Goal: Use online tool/utility: Utilize a website feature to perform a specific function

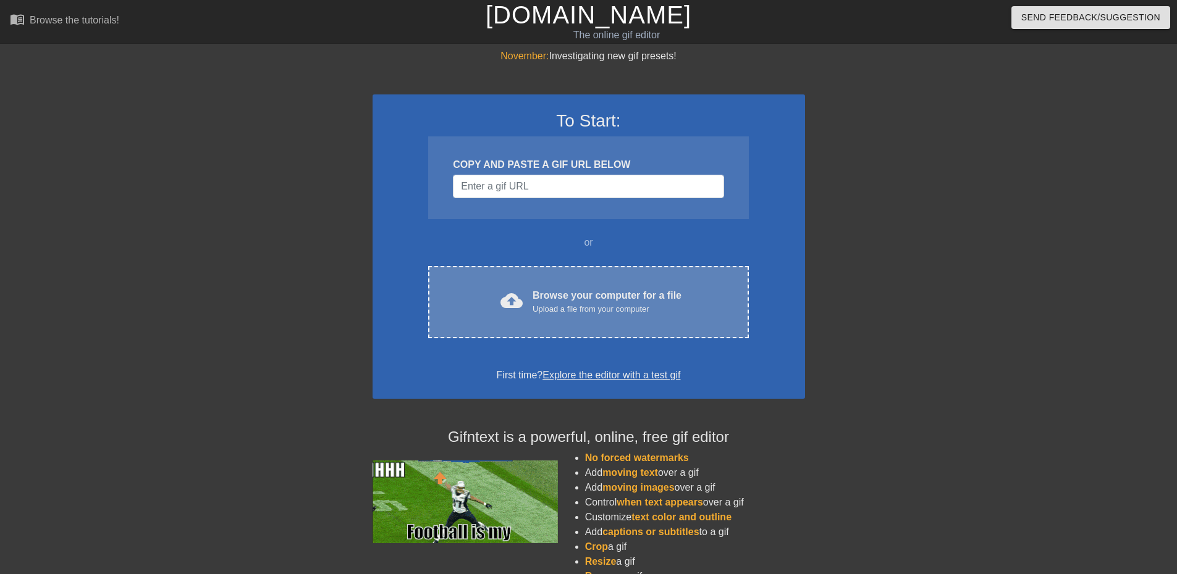
click at [647, 316] on div "cloud_upload Browse your computer for a file Upload a file from your computer C…" at bounding box center [588, 302] width 320 height 72
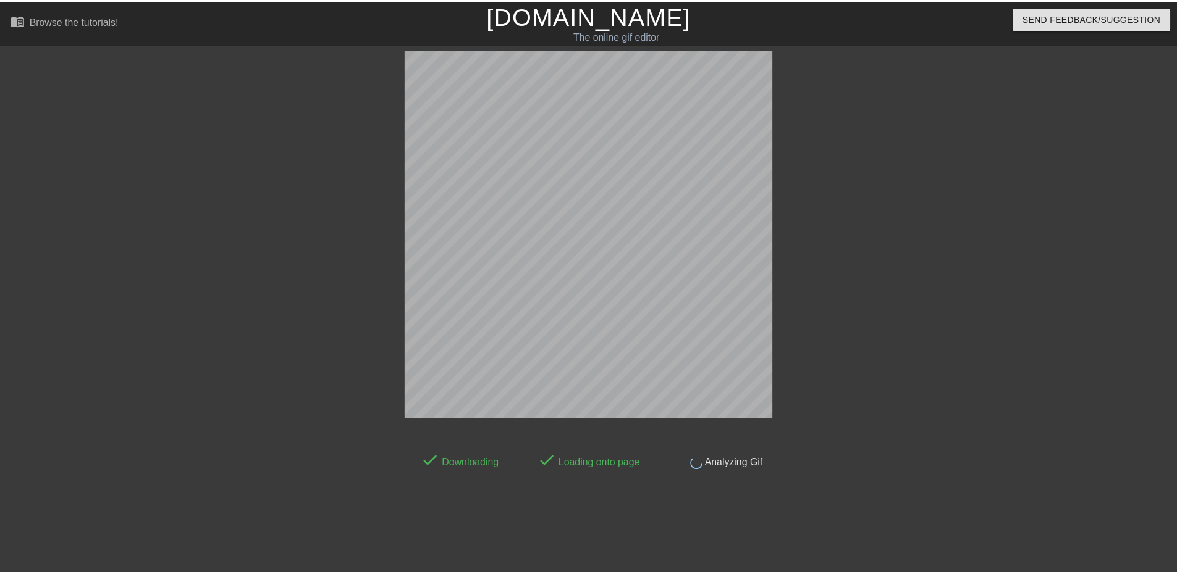
scroll to position [4, 0]
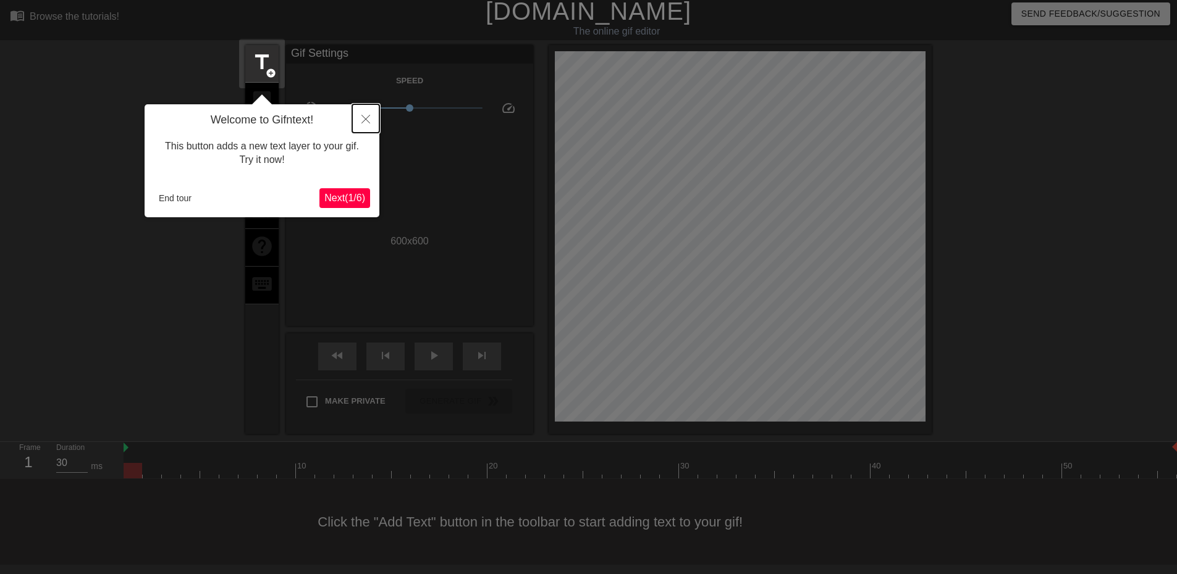
click at [365, 116] on icon "Close" at bounding box center [365, 119] width 9 height 9
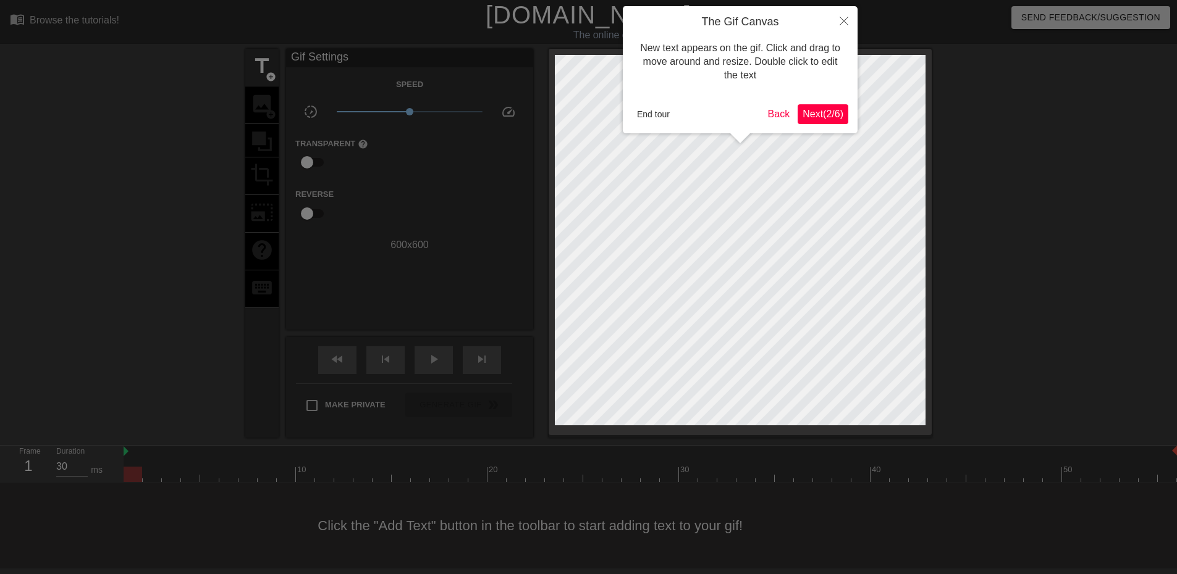
click at [828, 115] on span "Next ( 2 / 6 )" at bounding box center [822, 114] width 41 height 10
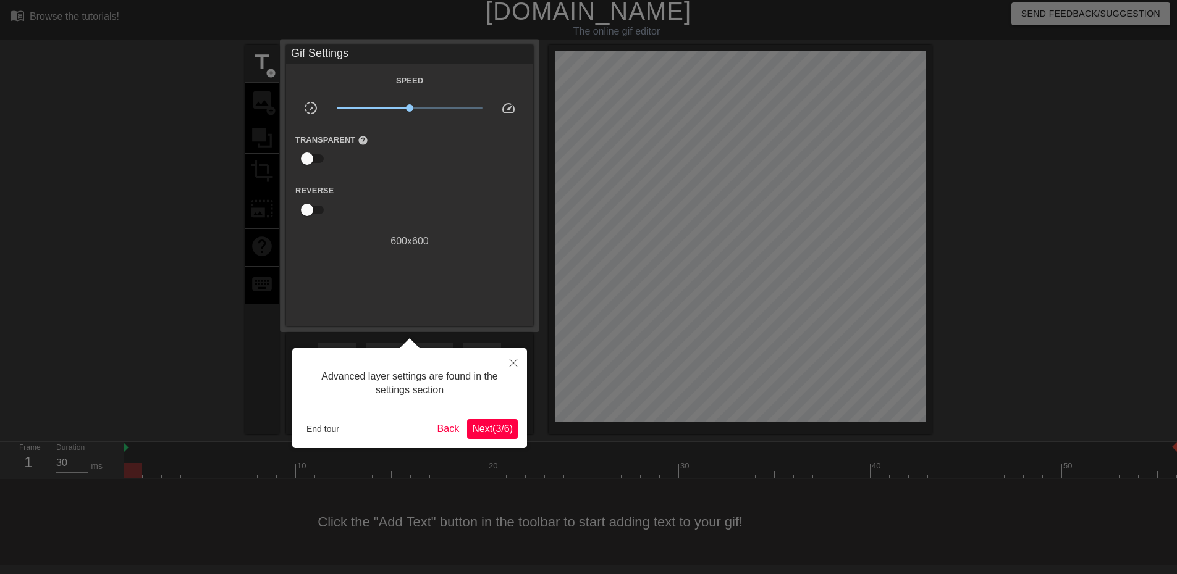
click at [498, 428] on span "Next ( 3 / 6 )" at bounding box center [492, 429] width 41 height 10
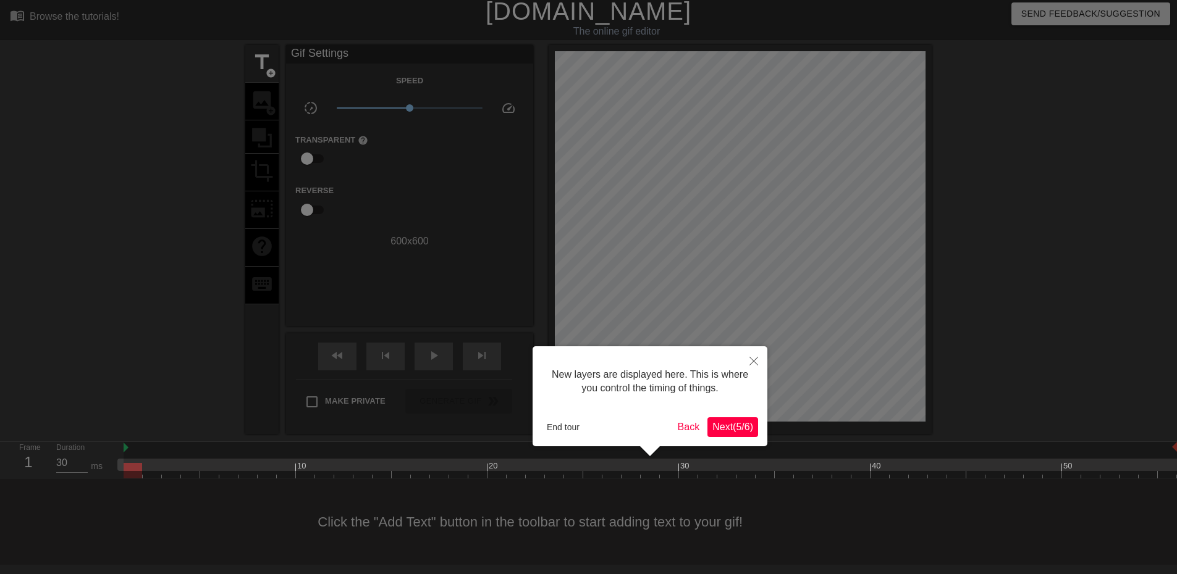
click at [728, 424] on span "Next ( 5 / 6 )" at bounding box center [732, 427] width 41 height 10
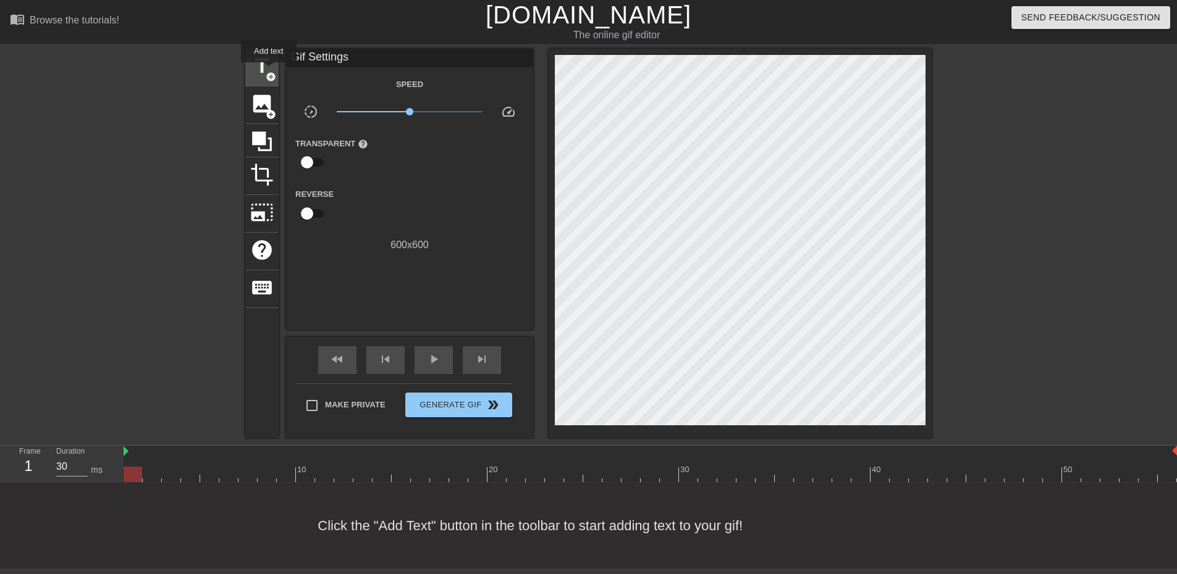
click at [269, 72] on span "add_circle" at bounding box center [271, 77] width 10 height 10
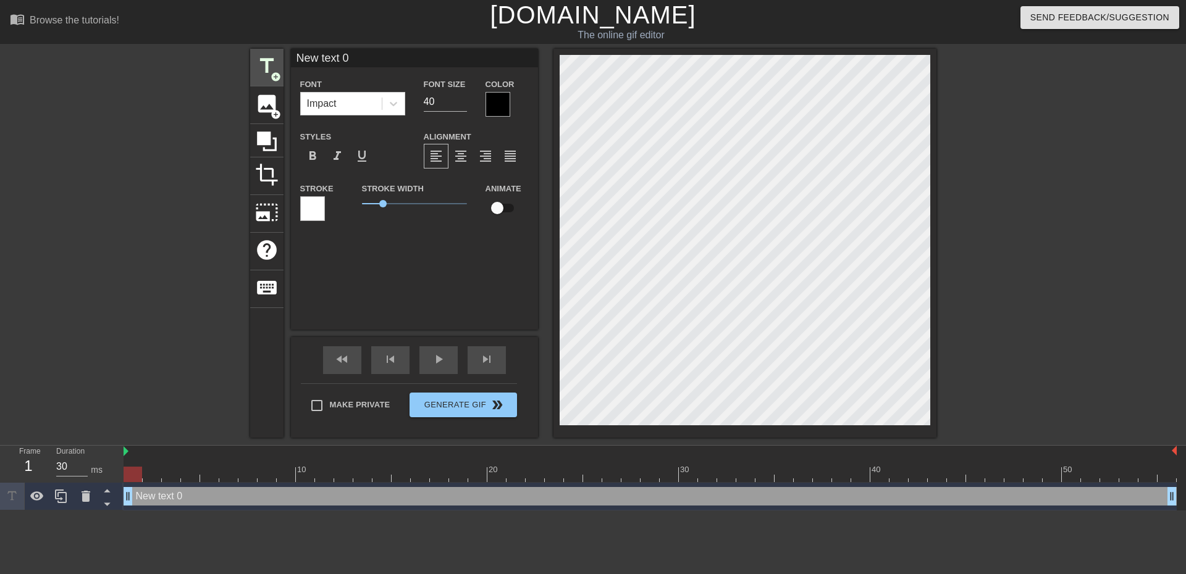
scroll to position [0, 0]
click at [229, 499] on div "New text 0 drag_handle drag_handle" at bounding box center [650, 496] width 1053 height 19
click at [73, 464] on input "30" at bounding box center [71, 467] width 31 height 20
drag, startPoint x: 75, startPoint y: 464, endPoint x: 0, endPoint y: 464, distance: 75.4
click at [0, 464] on div "Frame 1 Duration 03000 ms" at bounding box center [62, 464] width 124 height 37
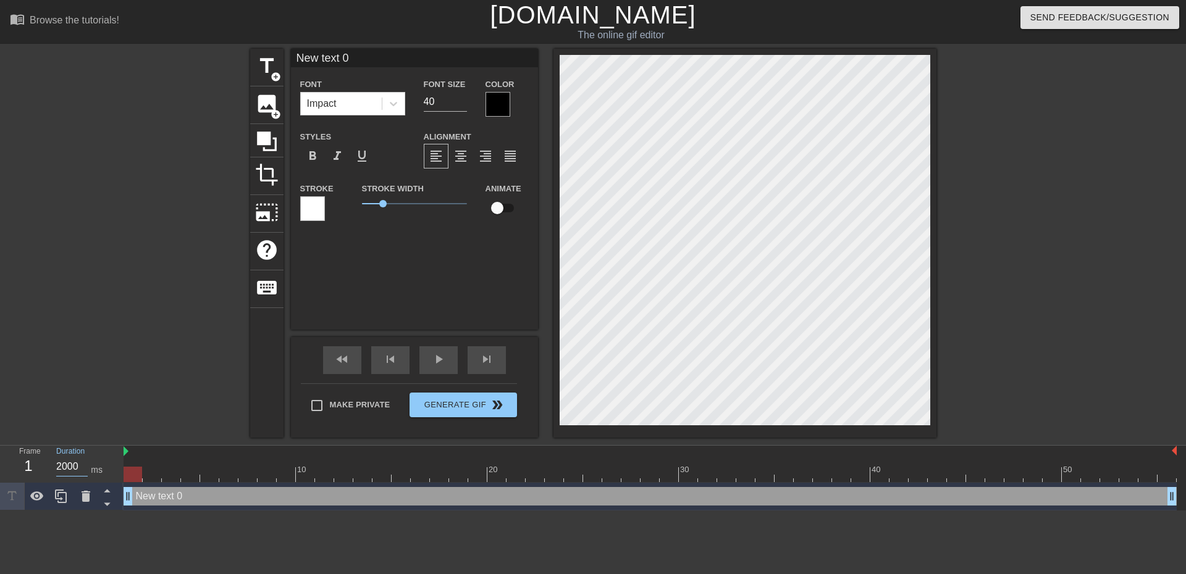
scroll to position [0, 5]
type input "20000"
click at [159, 494] on div "New text 0 drag_handle drag_handle" at bounding box center [650, 496] width 1053 height 19
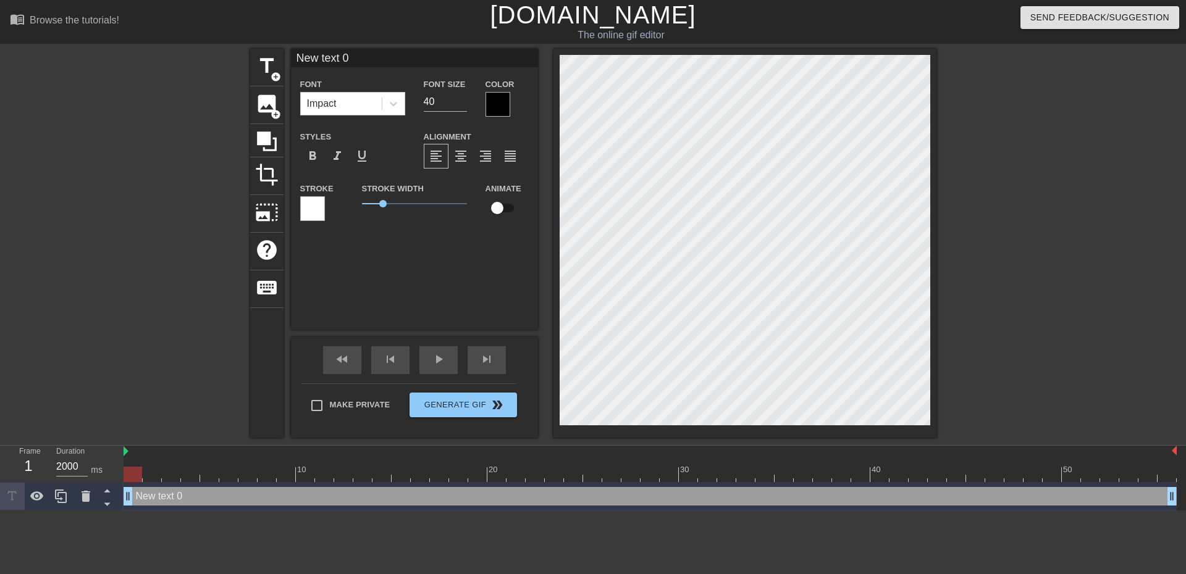
click at [159, 494] on div "New text 0 drag_handle drag_handle" at bounding box center [650, 496] width 1053 height 19
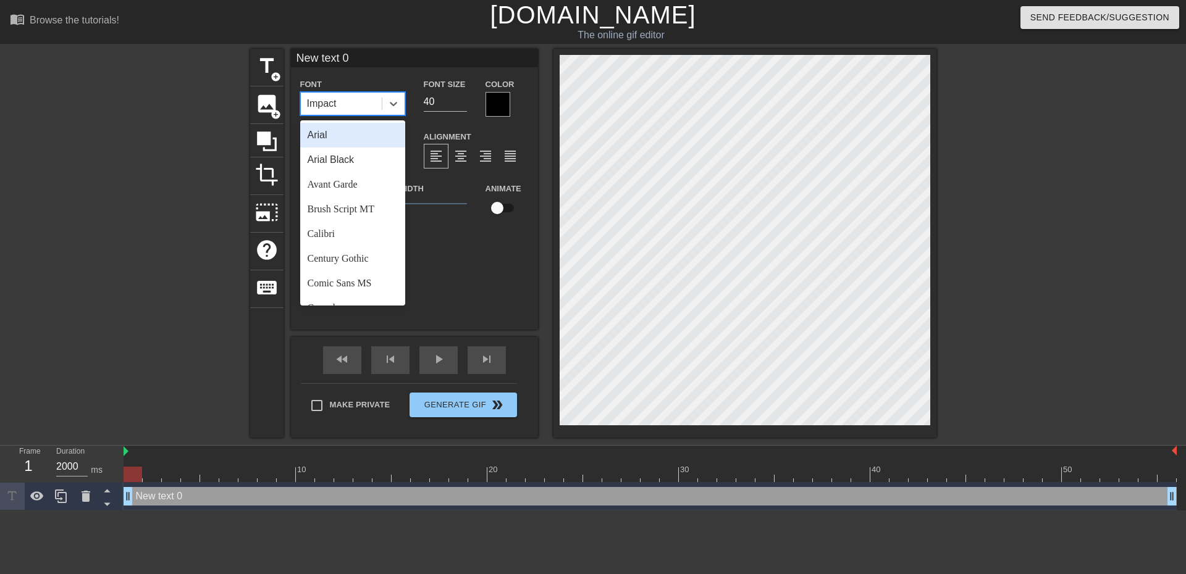
click at [357, 101] on div "Impact" at bounding box center [341, 104] width 81 height 22
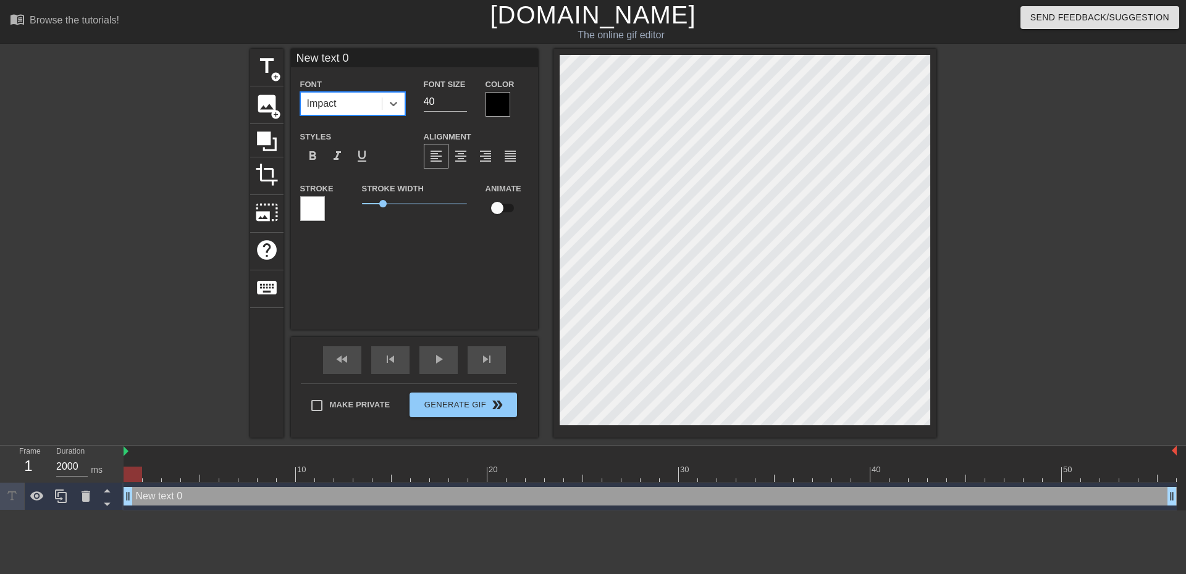
click at [357, 101] on div "Impact" at bounding box center [341, 104] width 81 height 22
type input "New text"
type textarea "New text"
type input "New text"
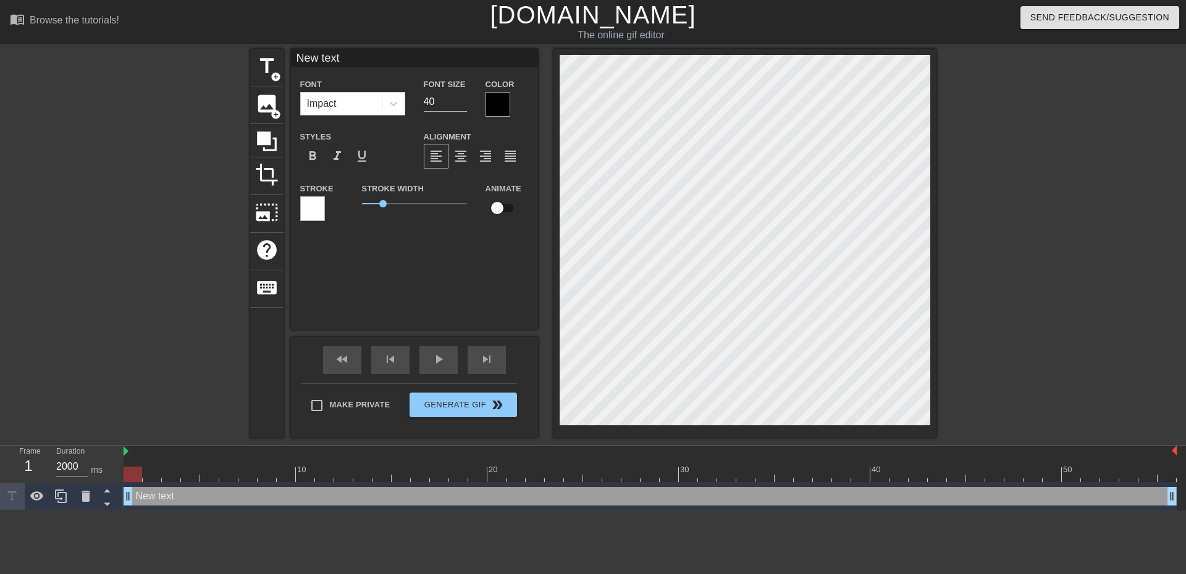
type textarea "New text"
type input "New tex"
type textarea "New tex"
type input "New te"
type textarea "New te"
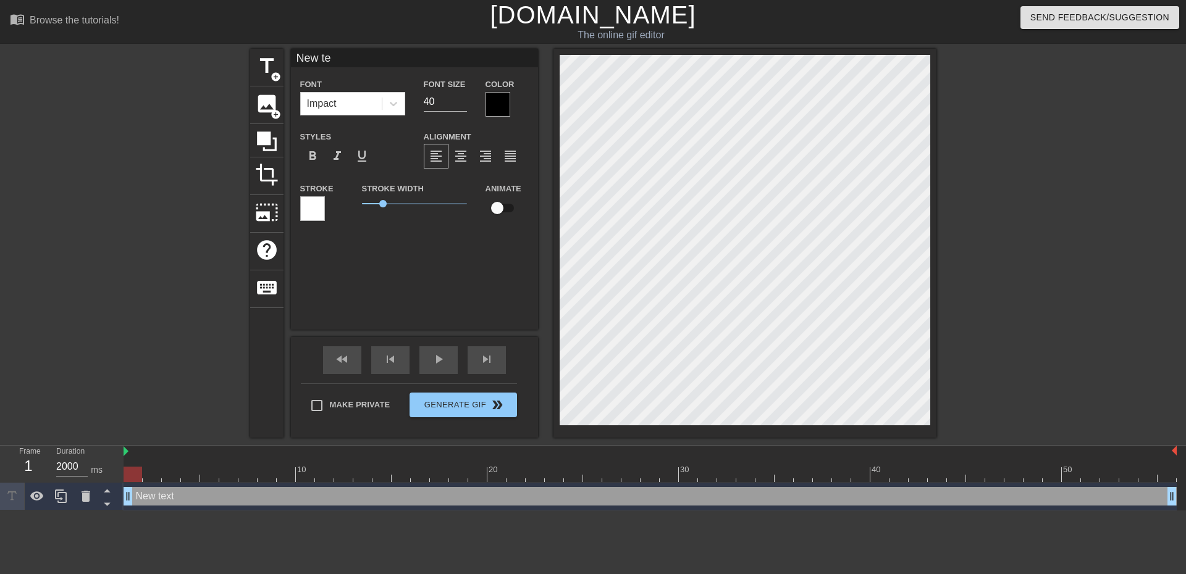
type input "New t"
type textarea "New t"
type input "New"
type textarea "New"
type input "New"
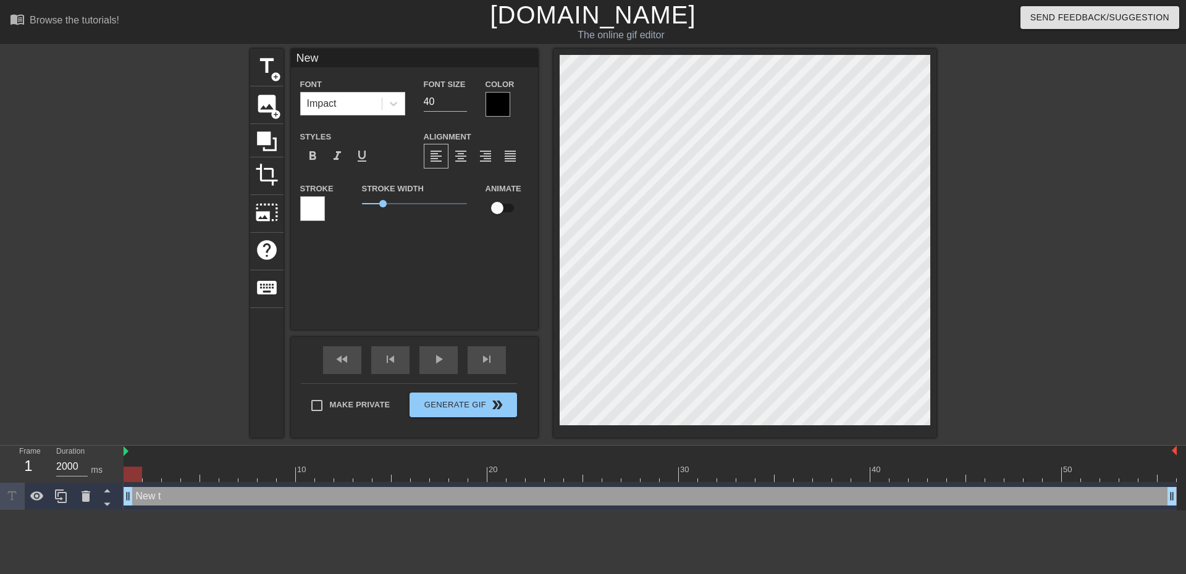
type textarea "New"
type input "Ne"
type textarea "Ne"
type input "N"
type textarea "N"
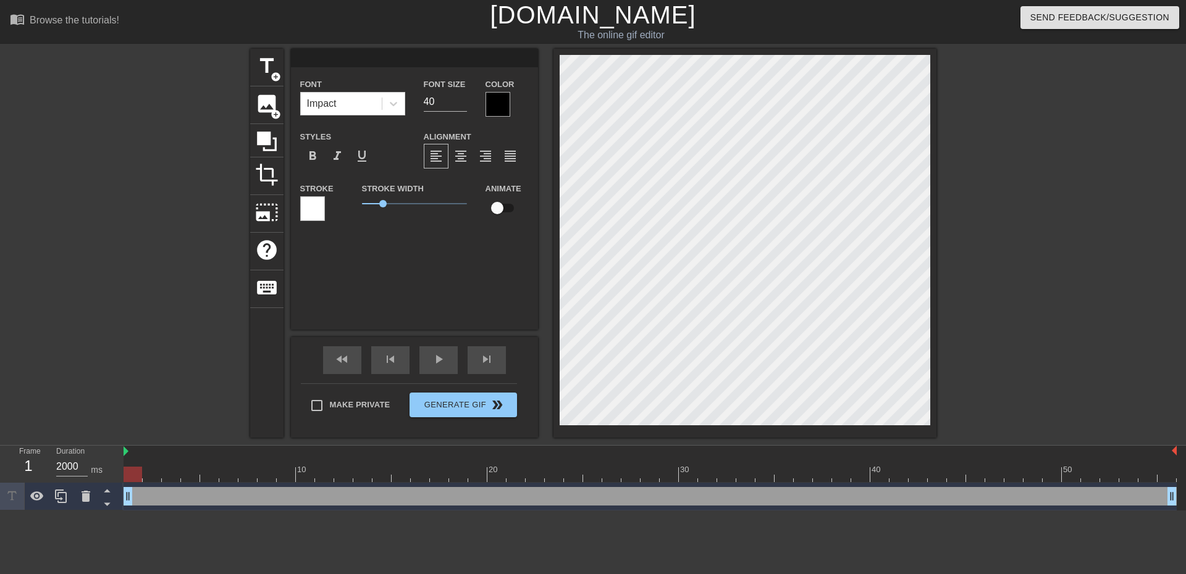
type input "A"
type textarea "A"
type input "Ah"
type textarea "Ah"
type input "Ahv"
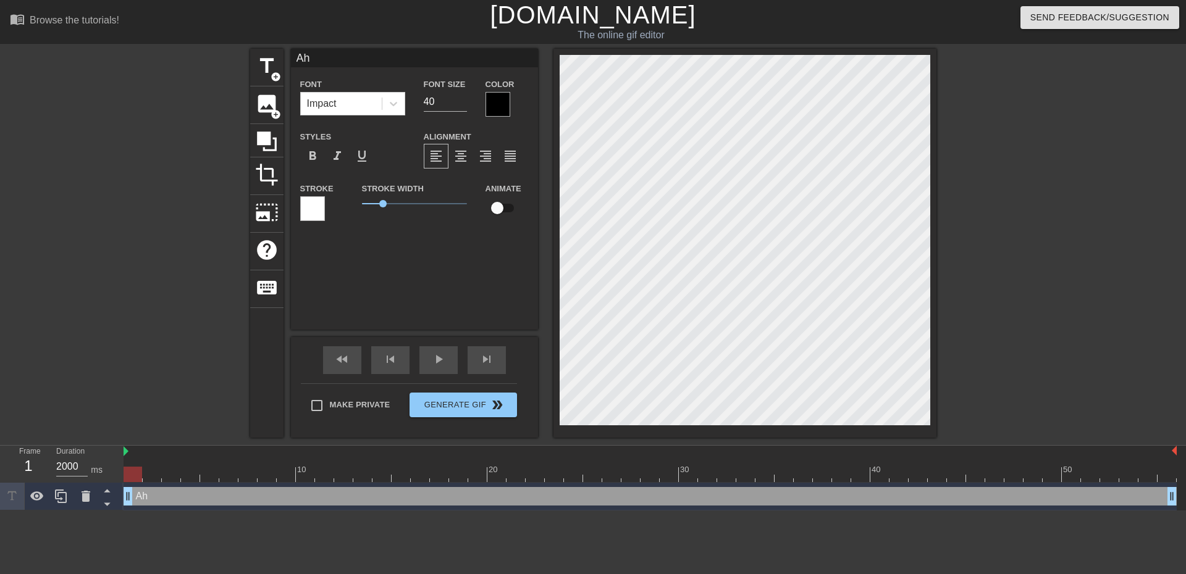
type textarea "Ahv"
type input "Ahv"
type textarea "Ahv"
type input "Ahv t"
type textarea "Ahv t"
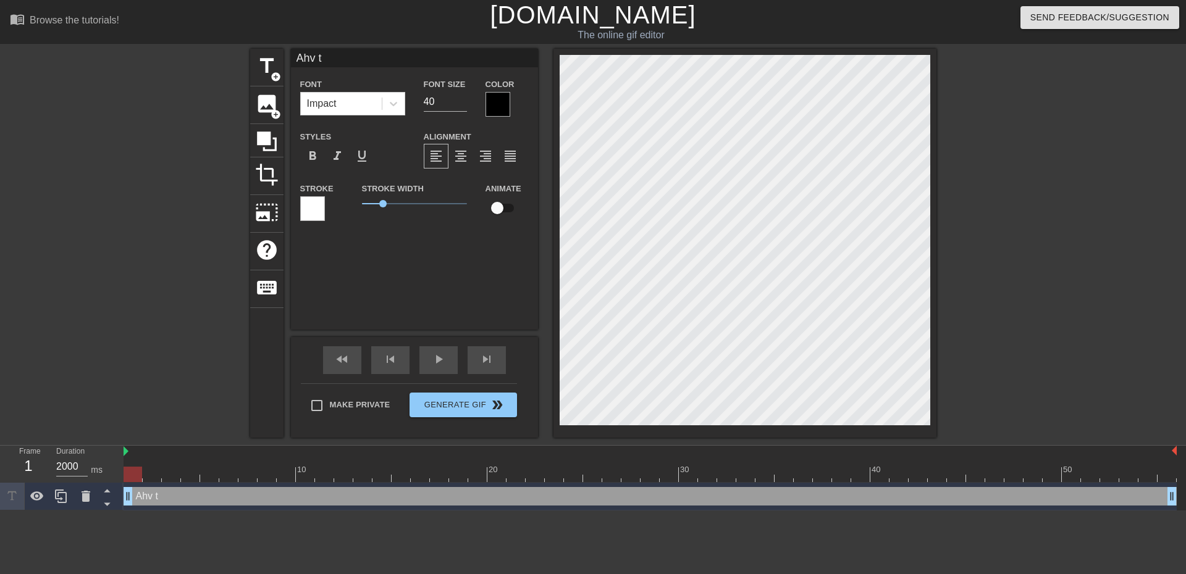
type input "Ahv ta"
type textarea "Ahv ta"
type input "Ahv tah"
type textarea "Ahv tah"
type input "Ahv taha"
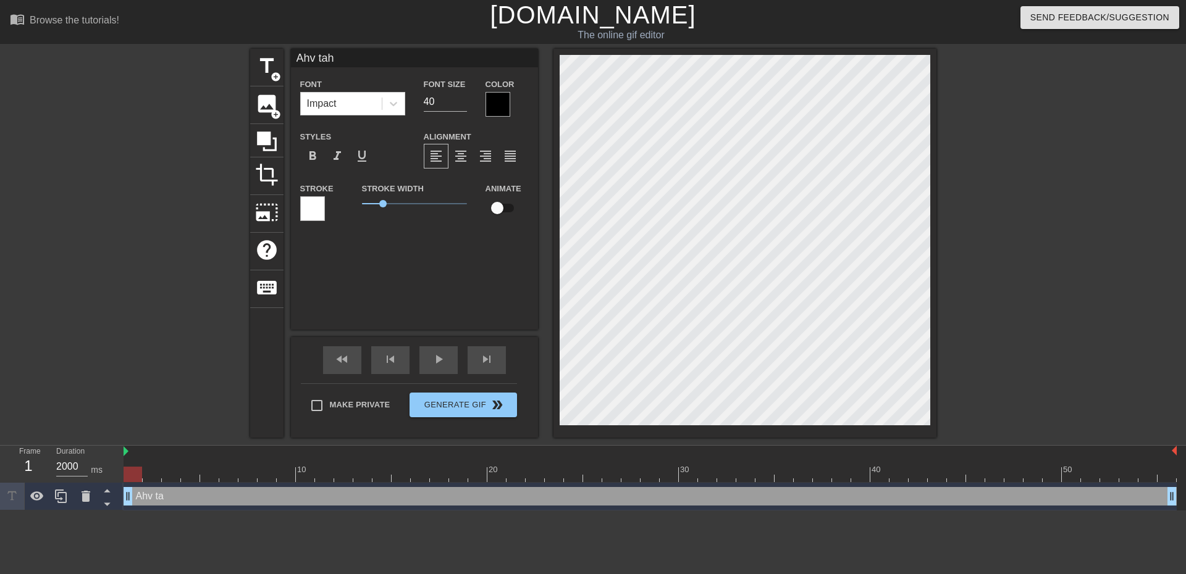
type textarea "Ahv taha"
type input "Ahv tahad"
type textarea "Ahv tahad"
type input "Ahv tahad"
type textarea "Ahv tahad"
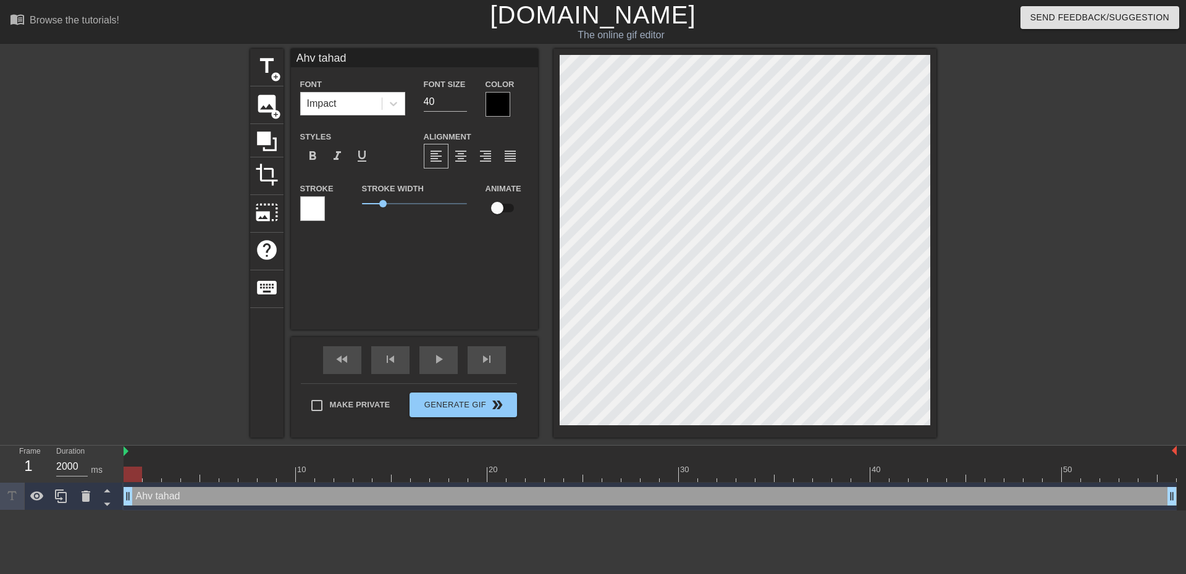
type input "Ahv tahad t"
type textarea "Ahv tahad t"
type input "Ahv tahad tp"
type textarea "Ahv tahad tp"
type input "Ahv tahad [MEDICAL_DATA]"
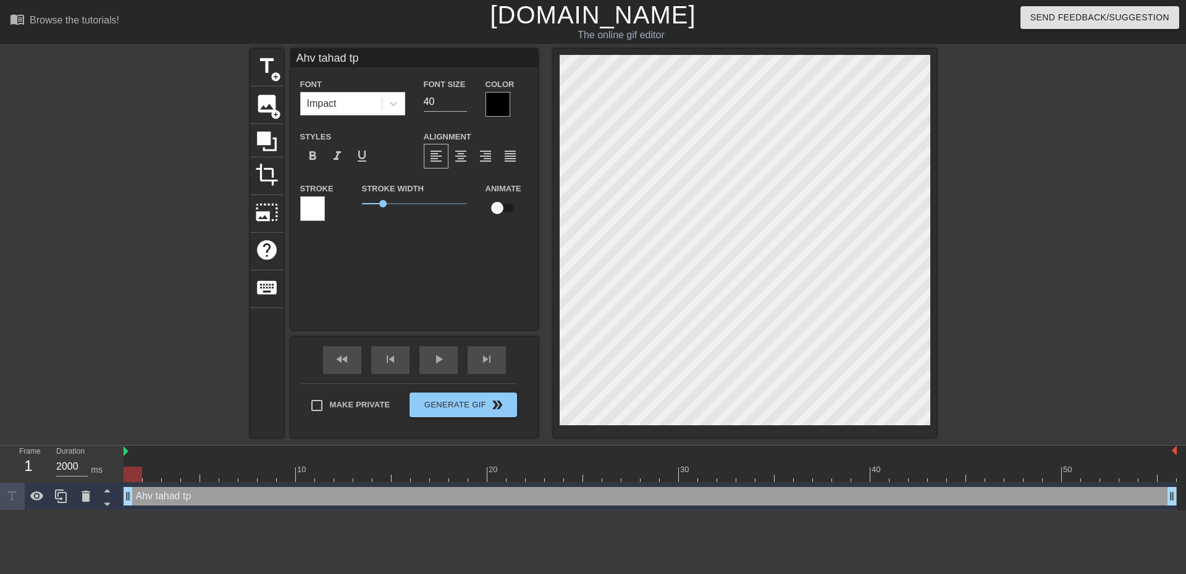
type textarea "Ahv tahad [MEDICAL_DATA]"
type input "Ahv tahad tpng"
type textarea "Ahv tahad tpng"
type input "Ahv tahad tpngi"
type textarea "Ahv tahad tpngi"
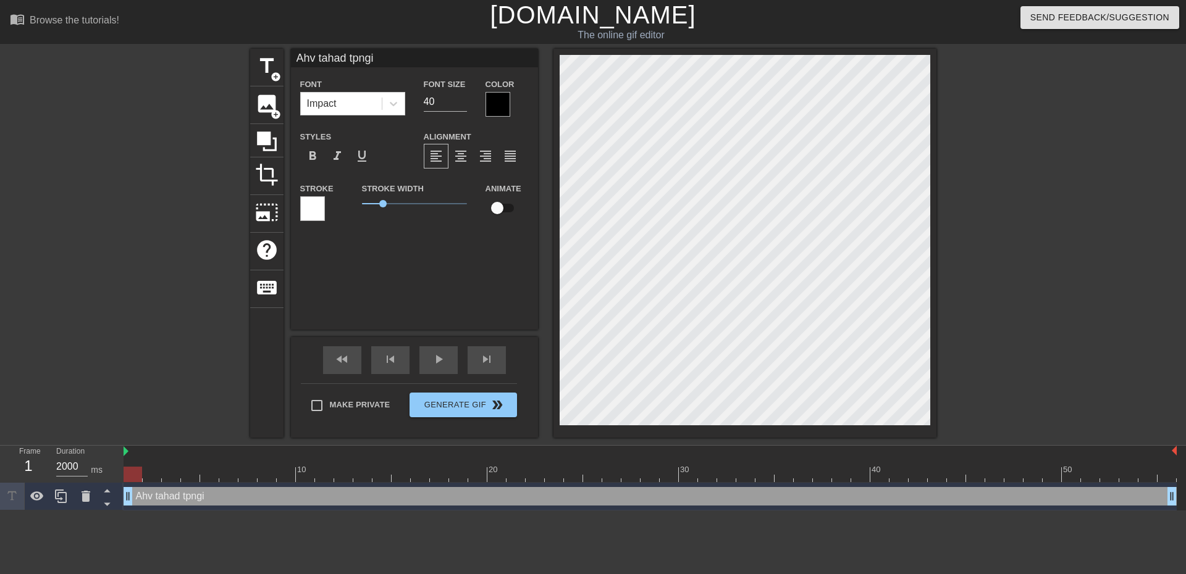
type input "Ahv tahad tpngi"
type textarea "Ahv tahad tpngi"
type input "Ahv tahad tpngi"
type textarea "Ahv tahad tpngi"
type input "Ahv tahad tpng"
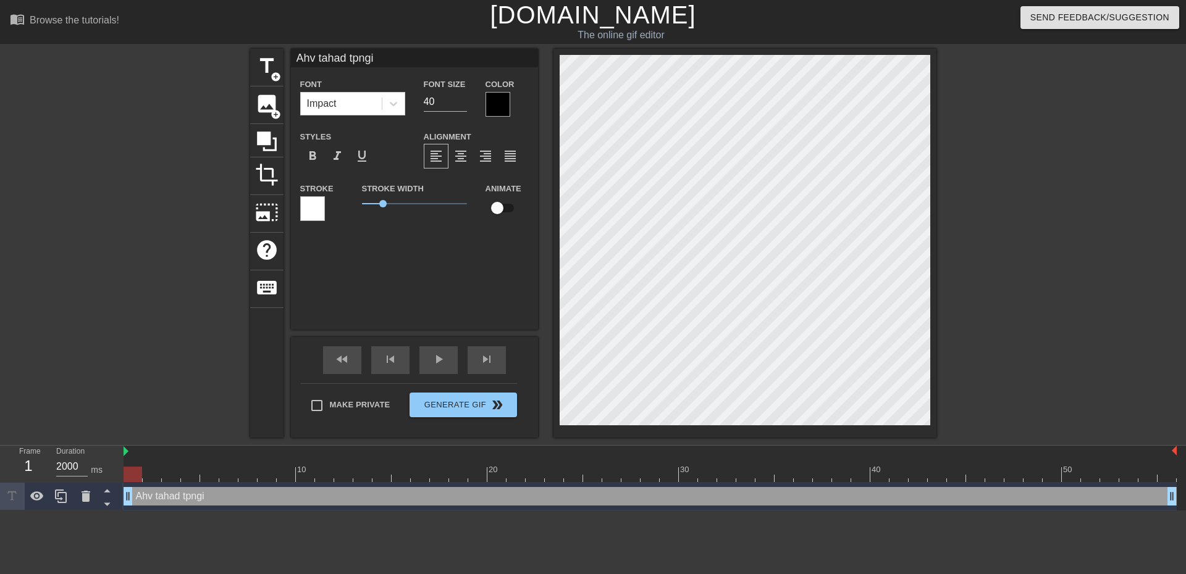
type textarea "Ahv tahad tpng"
type input "Ahv tahad [MEDICAL_DATA]"
type textarea "Ahv tahad [MEDICAL_DATA]"
type input "Ahv tahad tp"
type textarea "Ahv tahad tp"
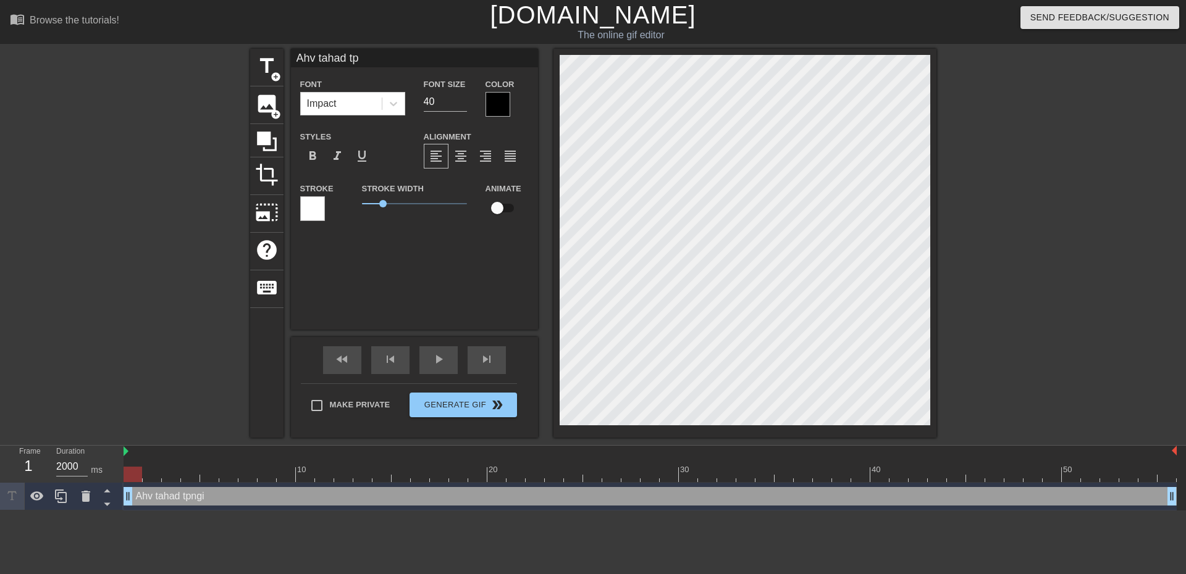
scroll to position [1, 4]
type input "Ahv tahad t"
type textarea "Ahv tahad t"
type input "Ahv tahad to"
type textarea "Ahv tahad to"
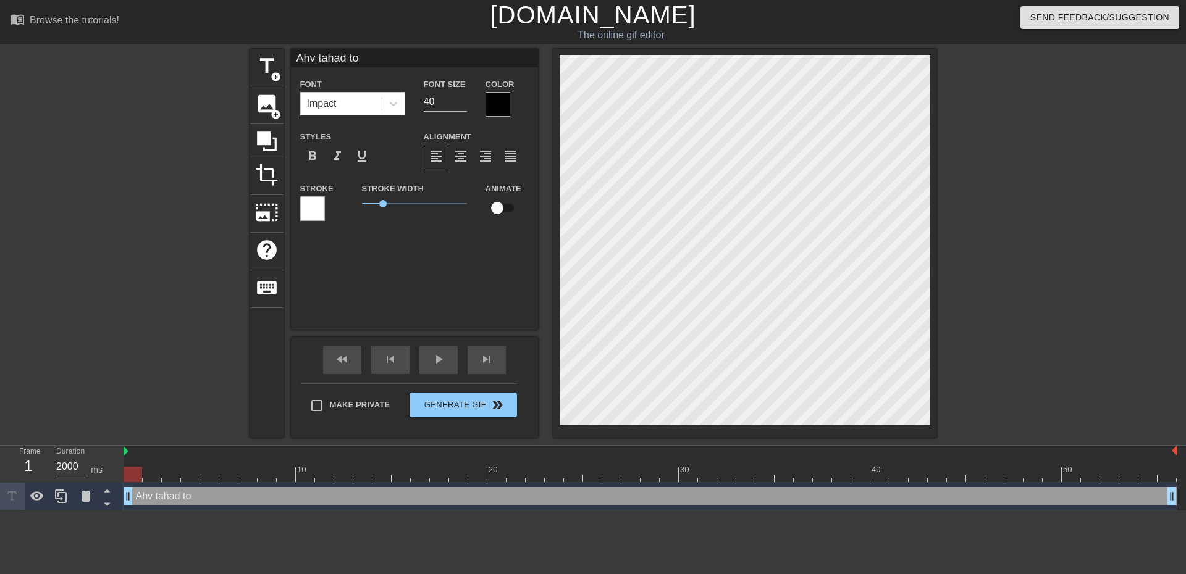
type input "Ahv tahad ton"
type textarea "Ahv tahad ton"
type input "Ahv [PERSON_NAME]"
type textarea "Ahv [PERSON_NAME]"
type input "Ahv [PERSON_NAME]"
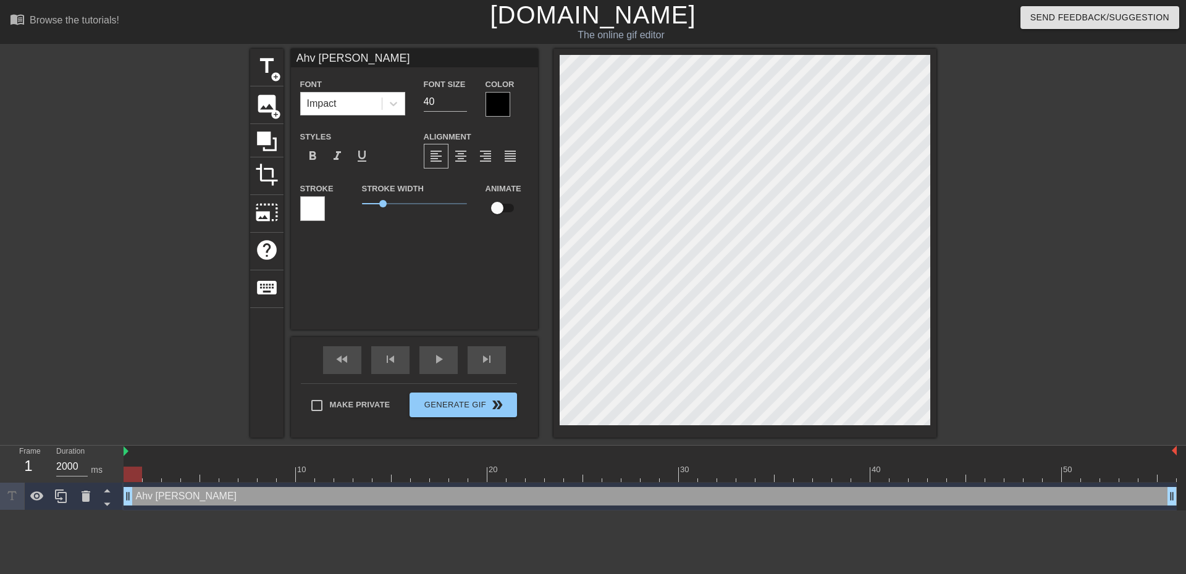
type textarea "Ahv [PERSON_NAME]"
type input "Ahv [PERSON_NAME]"
type textarea "Ahv [PERSON_NAME]"
type input "Ahv [PERSON_NAME] s"
type textarea "Ahv [PERSON_NAME] s"
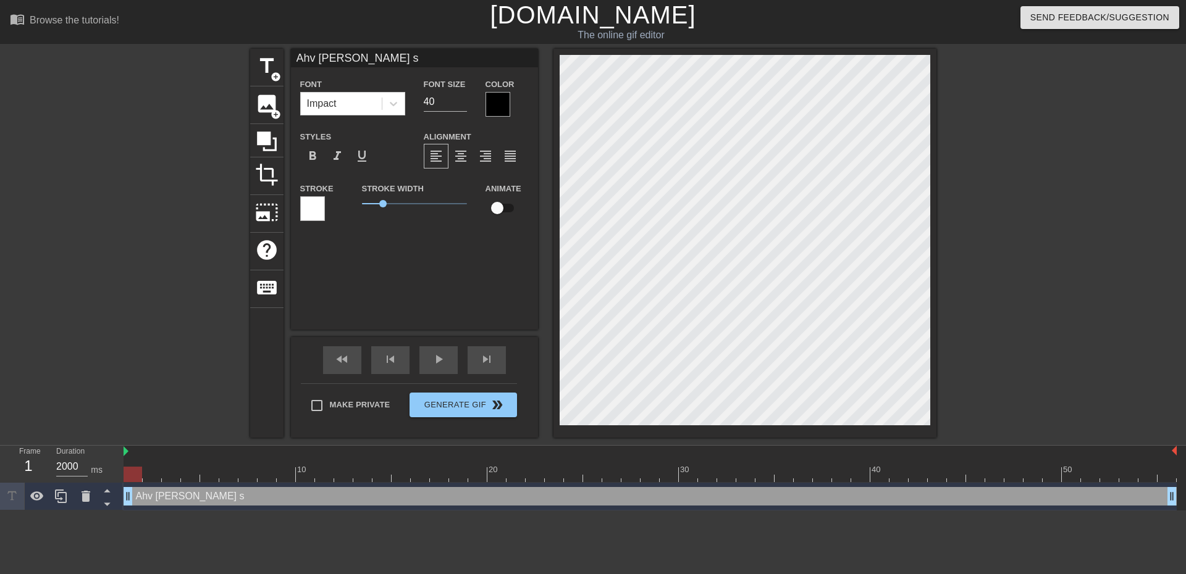
type input "Ahv tahad tongi sa"
type textarea "Ahv tahad tongi sa"
type input "Ahv tahad tongi saa"
type textarea "Ahv tahad tongi saa"
type input "Ahv tahad [PERSON_NAME]"
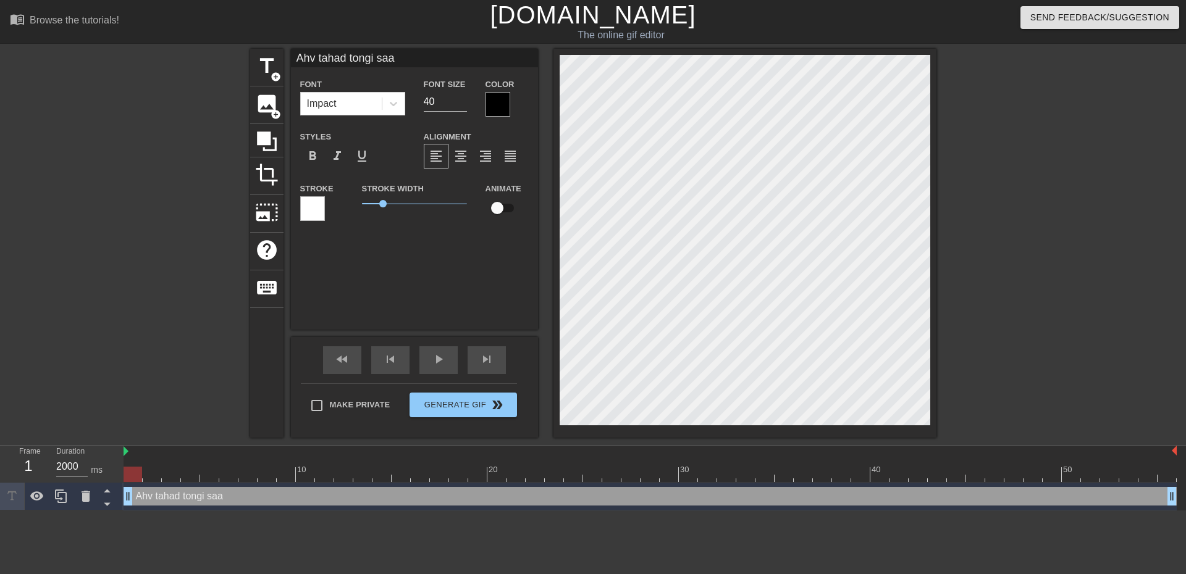
type textarea "Ahv tahad [PERSON_NAME]"
type input "Ahv tahad [PERSON_NAME]"
type textarea "Ahv tahad [PERSON_NAME]"
type input "Ahv tahad tongi saada+"
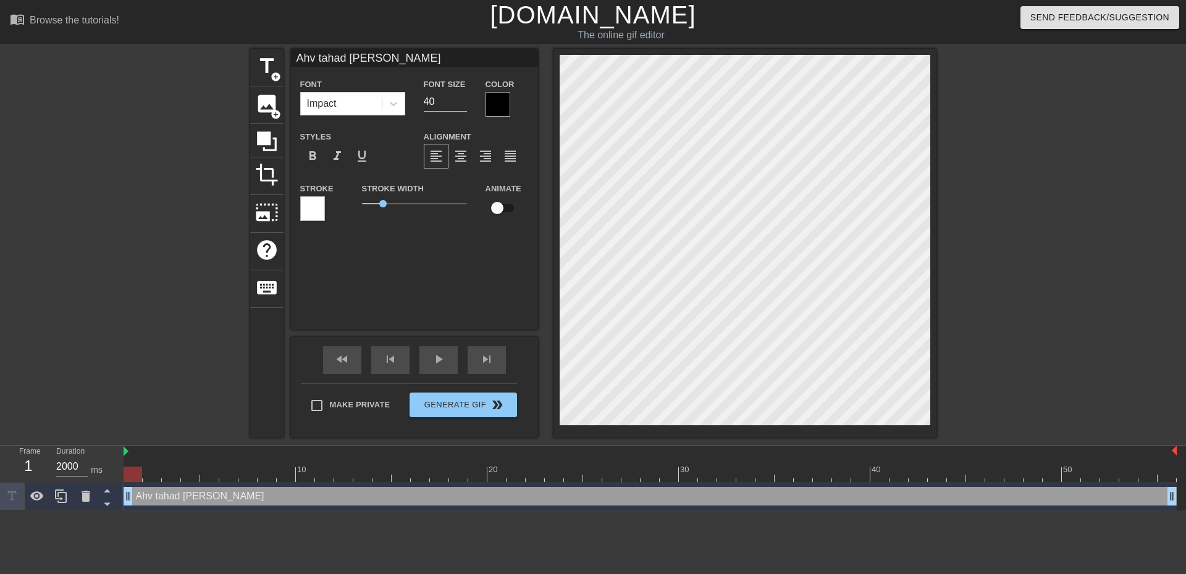
type textarea "Ahv tahad tongi saada+"
type input "Ahv tahad [PERSON_NAME]"
type textarea "Ahv tahad [PERSON_NAME]"
type input "Ahv tahad [PERSON_NAME]?"
type textarea "Ahv tahad [PERSON_NAME]?"
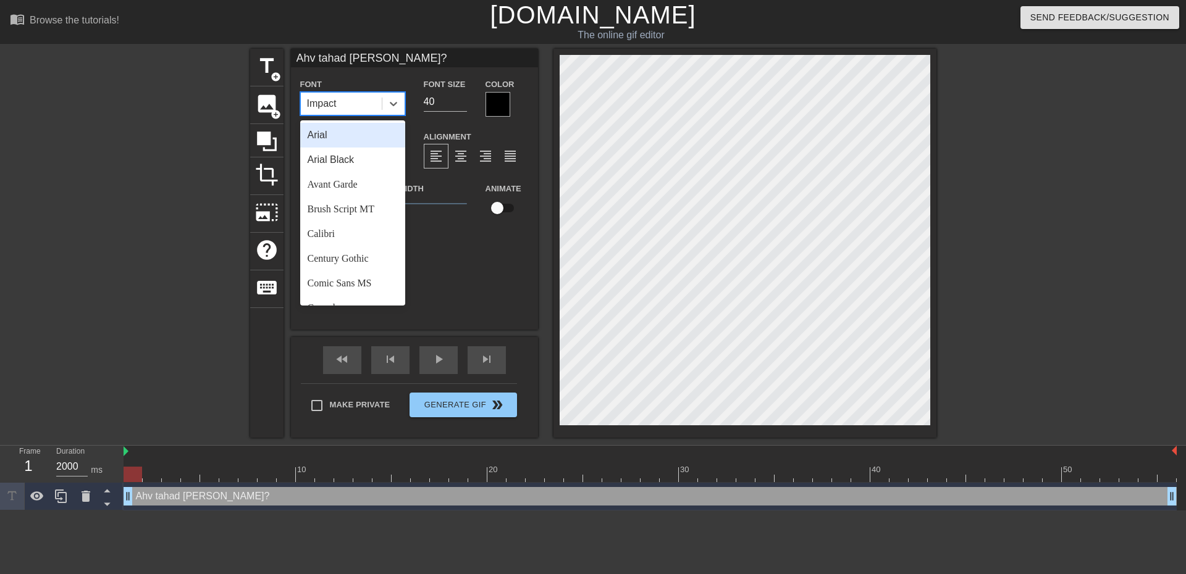
click at [352, 98] on div "Impact" at bounding box center [341, 104] width 81 height 22
click at [350, 161] on div "Arial Black" at bounding box center [352, 160] width 105 height 25
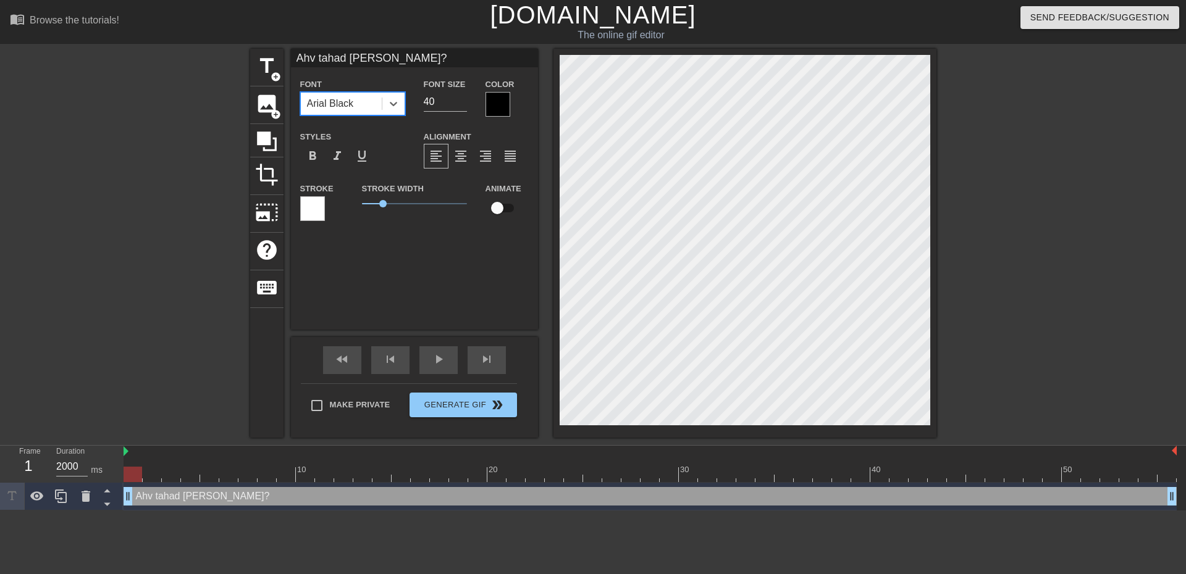
click at [350, 105] on div "Arial Black" at bounding box center [330, 103] width 47 height 15
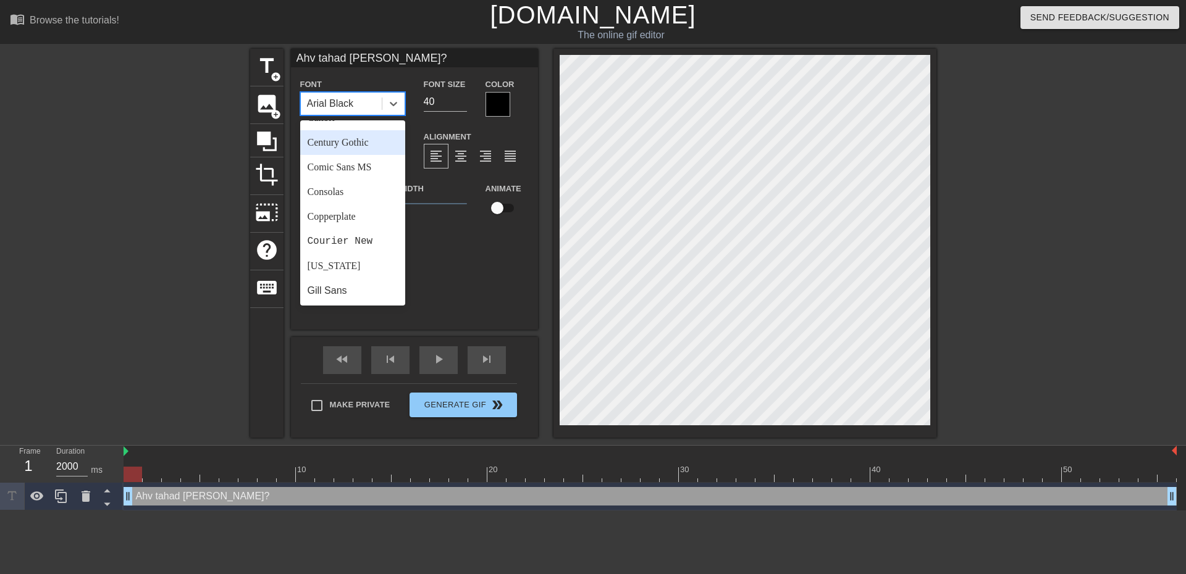
scroll to position [124, 0]
click at [347, 196] on div "Consolas" at bounding box center [352, 184] width 105 height 25
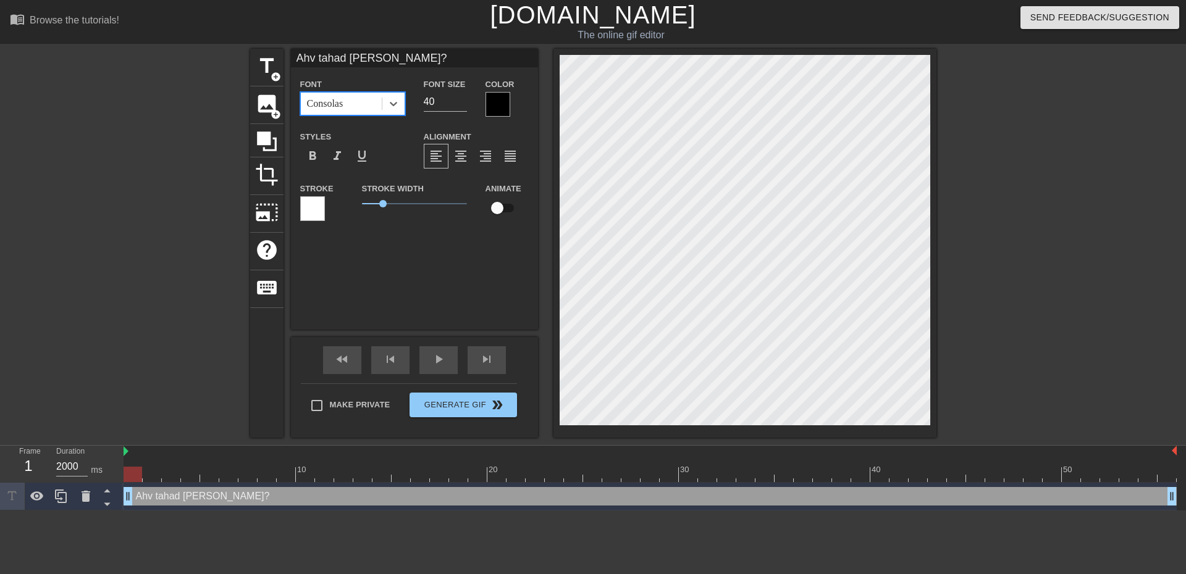
click at [348, 111] on div "Consolas" at bounding box center [341, 104] width 81 height 22
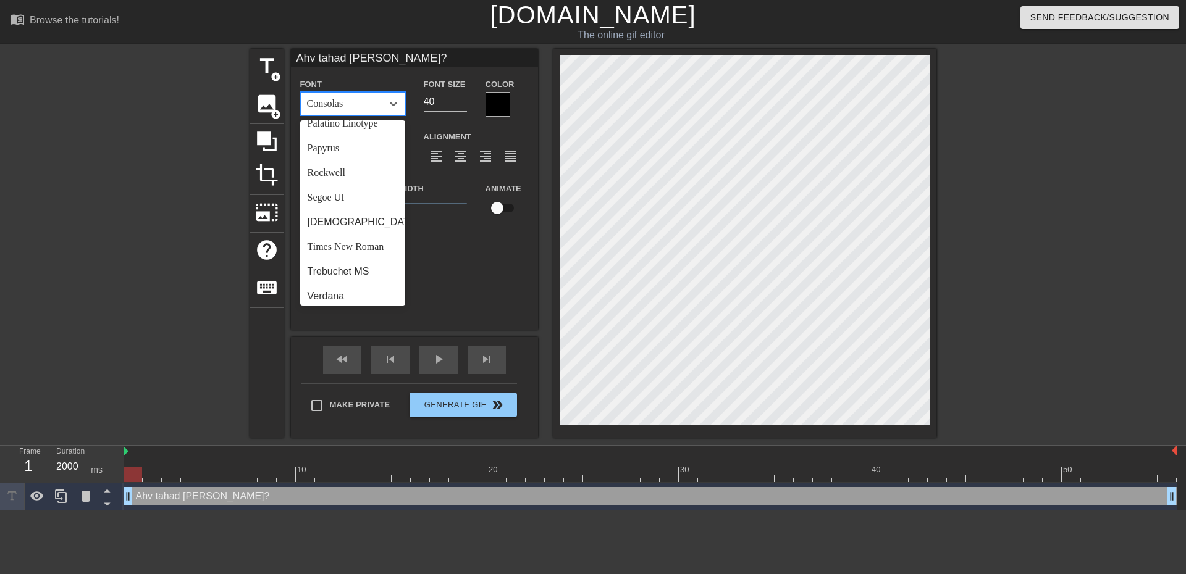
scroll to position [442, 0]
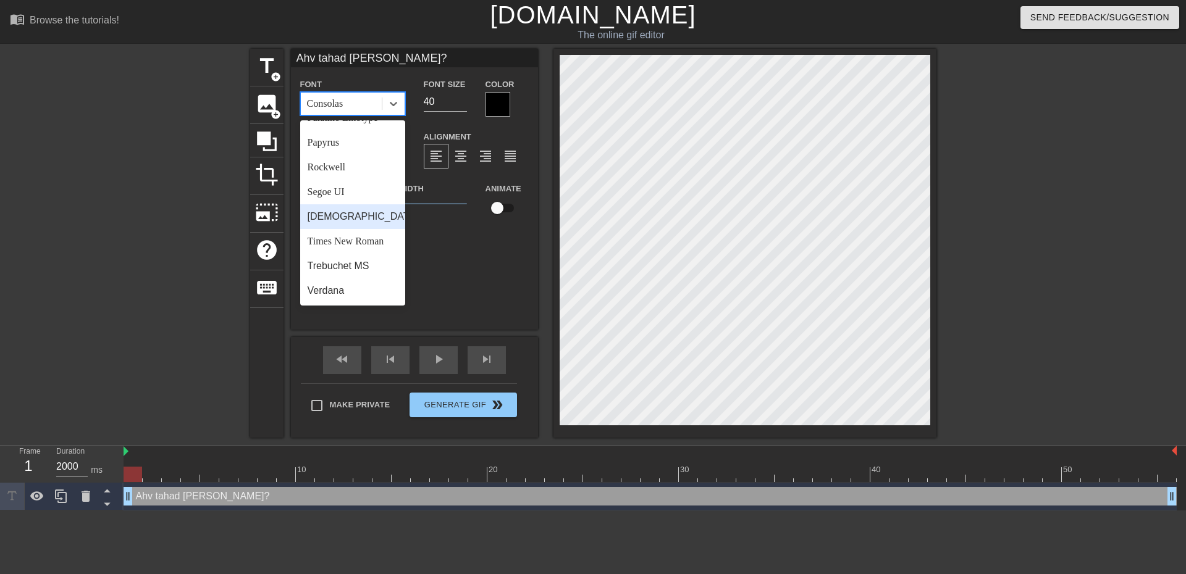
click at [350, 210] on div "[DEMOGRAPHIC_DATA]" at bounding box center [352, 216] width 105 height 25
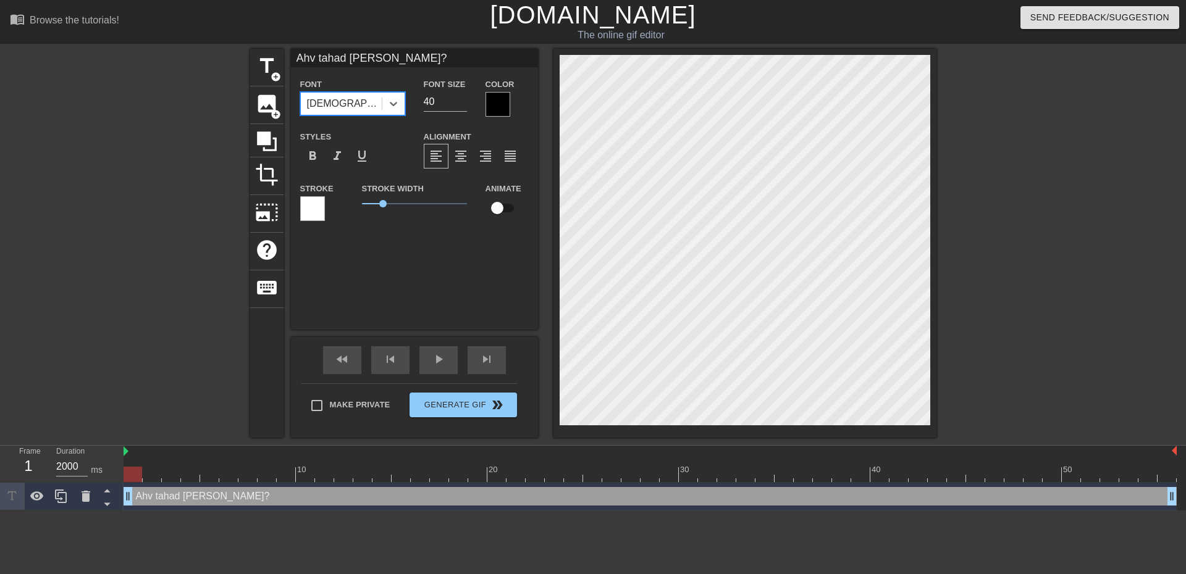
click at [362, 112] on div "[DEMOGRAPHIC_DATA]" at bounding box center [341, 104] width 81 height 22
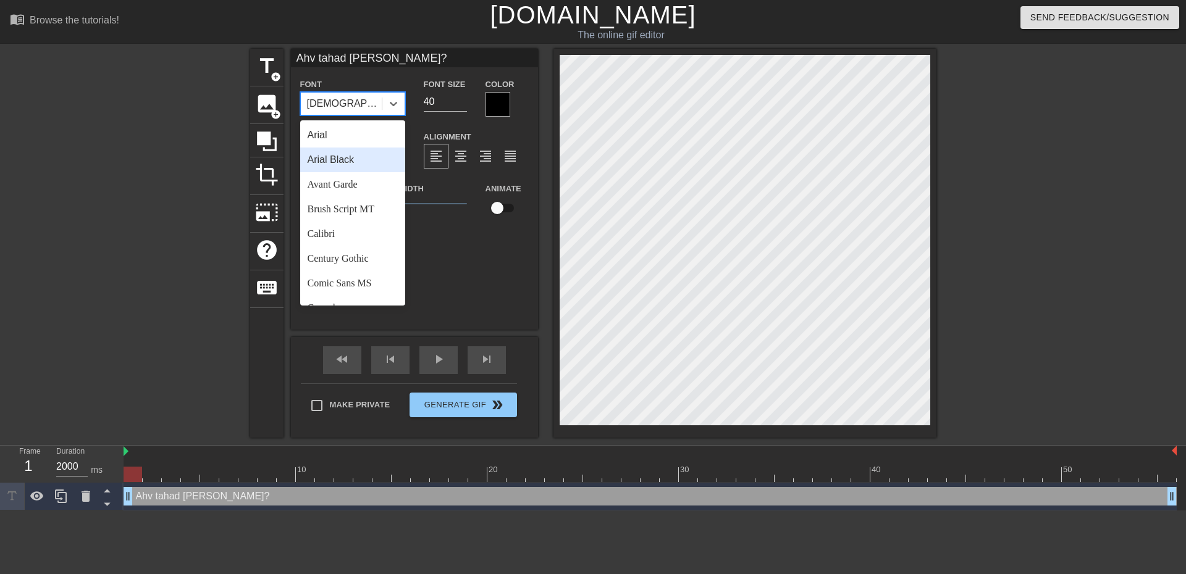
click at [355, 167] on div "Arial Black" at bounding box center [352, 160] width 105 height 25
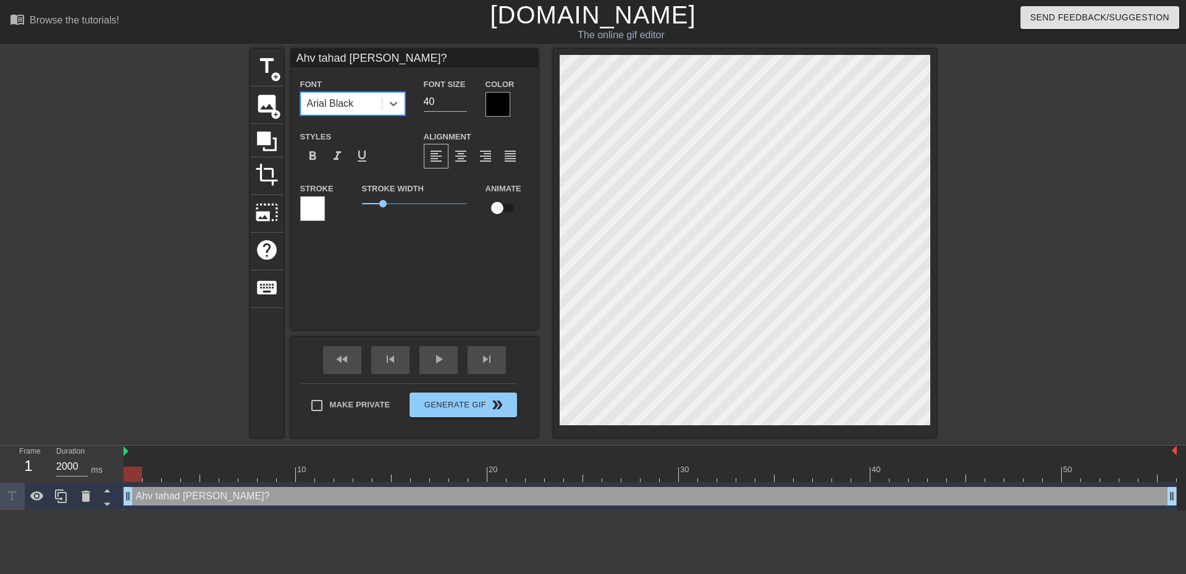
click at [498, 107] on div at bounding box center [497, 104] width 25 height 25
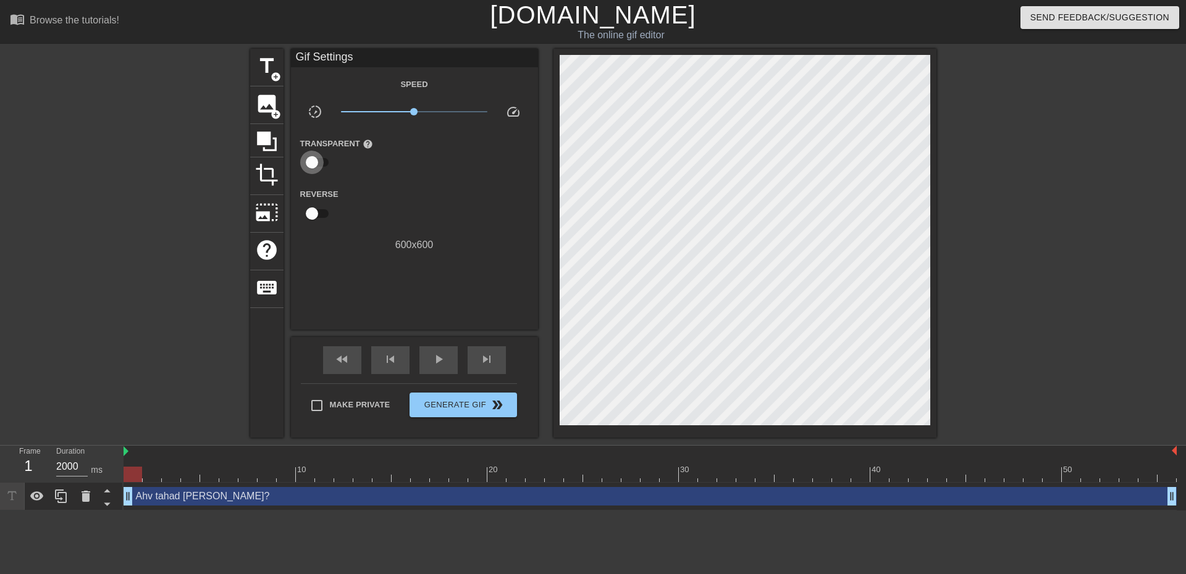
click at [324, 158] on input "checkbox" at bounding box center [312, 162] width 70 height 23
click at [324, 159] on input "checkbox" at bounding box center [323, 162] width 70 height 23
checkbox input "false"
click at [322, 217] on input "checkbox" at bounding box center [312, 213] width 70 height 23
click at [322, 217] on input "checkbox" at bounding box center [323, 213] width 70 height 23
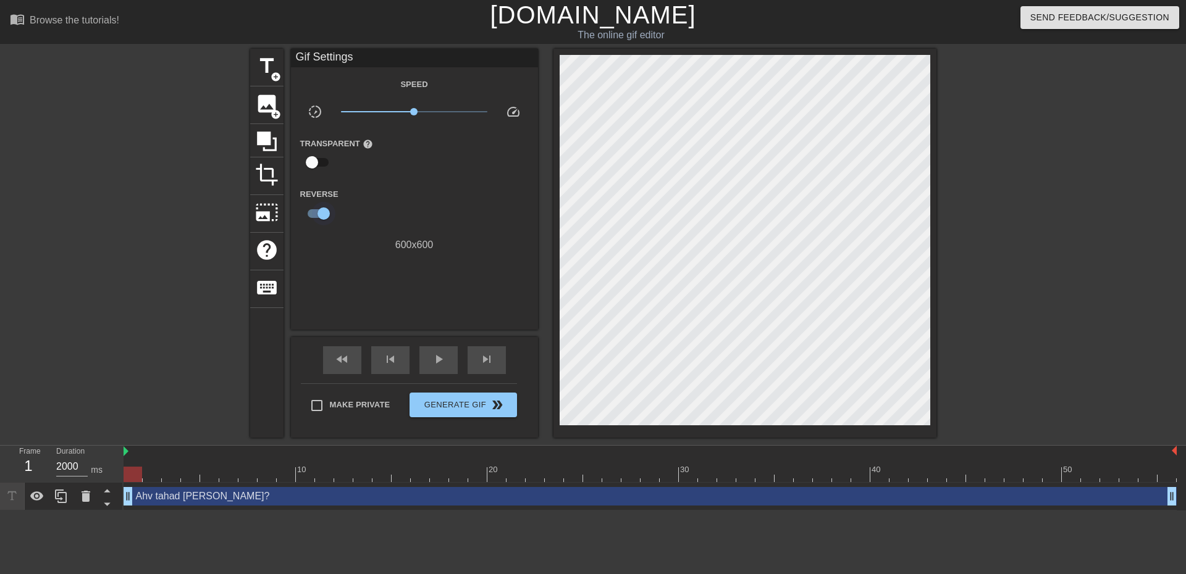
checkbox input "false"
click at [314, 170] on input "checkbox" at bounding box center [312, 162] width 70 height 23
click at [314, 170] on input "checkbox" at bounding box center [323, 162] width 70 height 23
checkbox input "false"
type input "20000"
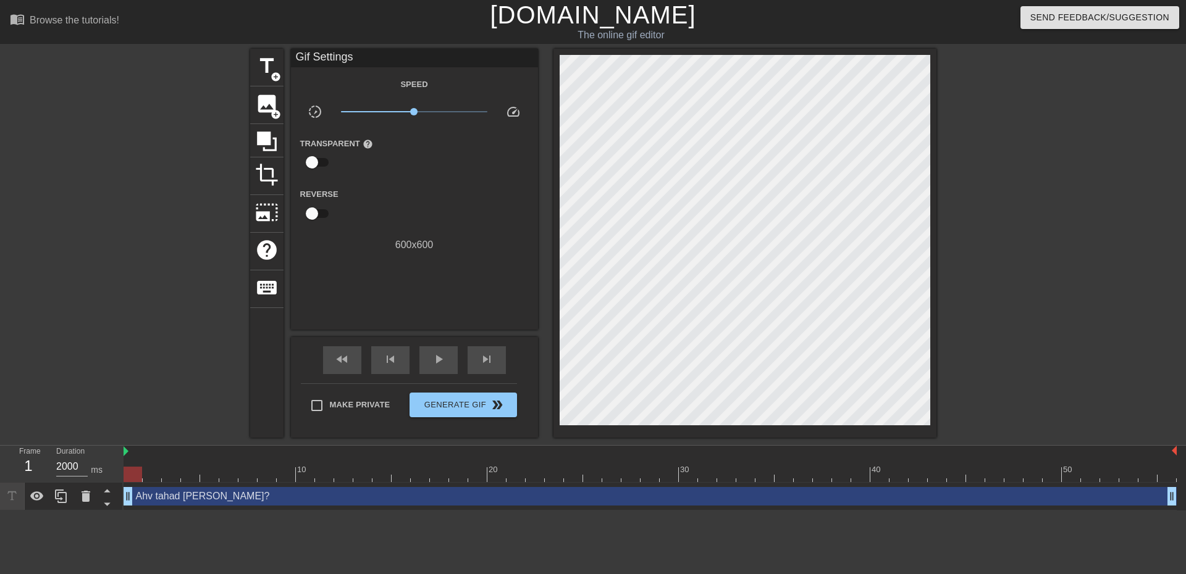
drag, startPoint x: 140, startPoint y: 476, endPoint x: 60, endPoint y: 450, distance: 84.2
click at [60, 450] on div "Frame 1 Duration 20000 ms 10 20 30 40 50 Ahv tahad [PERSON_NAME]? drag_handle d…" at bounding box center [593, 478] width 1186 height 65
click at [465, 413] on button "Generate Gif double_arrow" at bounding box center [462, 405] width 107 height 25
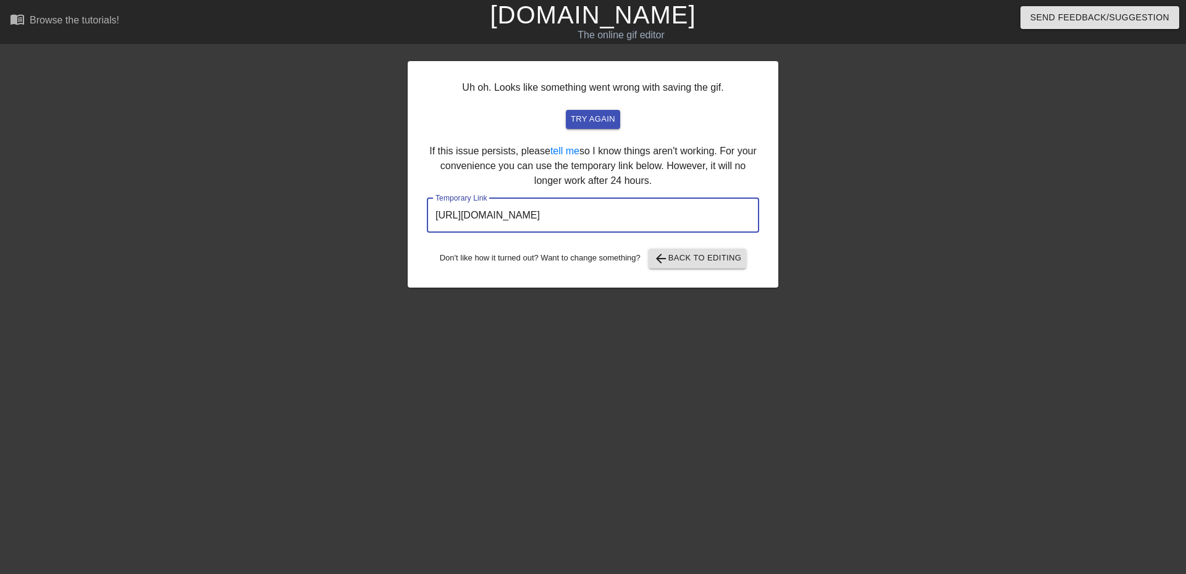
drag, startPoint x: 725, startPoint y: 225, endPoint x: 348, endPoint y: 216, distance: 376.9
click at [348, 216] on div "Uh oh. Looks like something went wrong with saving the gif. try again If this i…" at bounding box center [593, 234] width 1186 height 371
click at [669, 263] on span "arrow_back Back to Editing" at bounding box center [697, 258] width 88 height 15
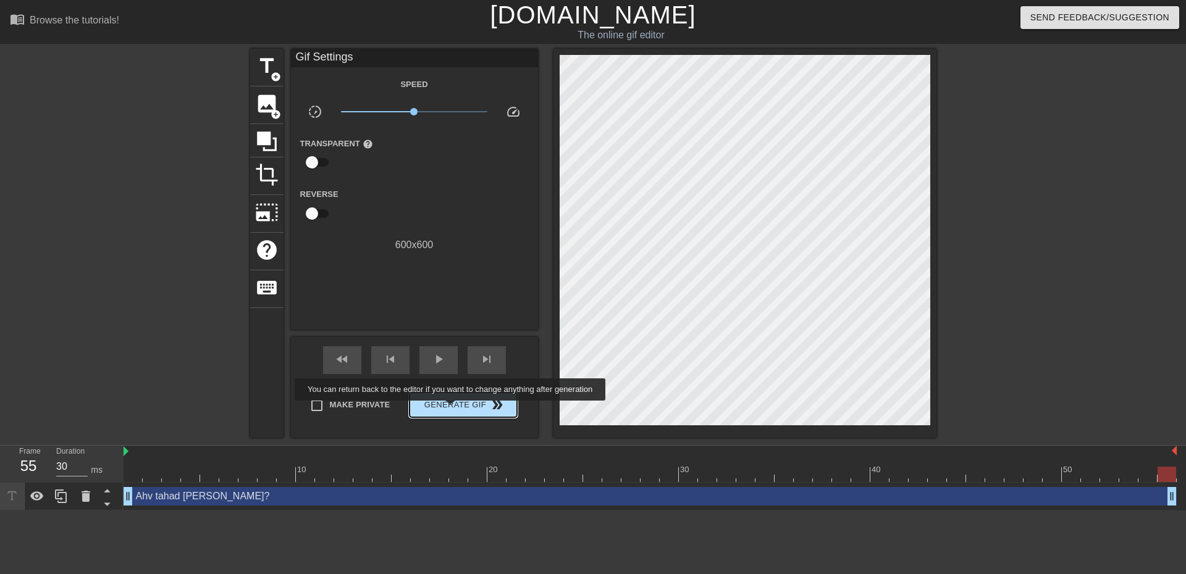
click at [451, 409] on span "Generate Gif double_arrow" at bounding box center [462, 405] width 97 height 15
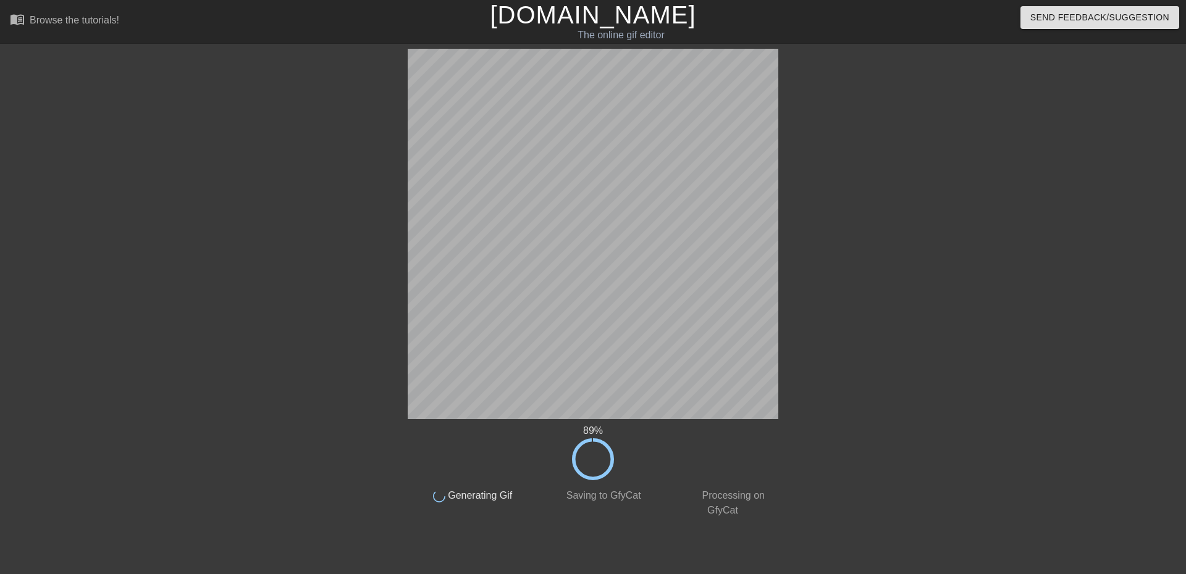
click at [126, 463] on div "89 % done Generating Gif done Saving to GfyCat done Processing on GfyCat title …" at bounding box center [593, 283] width 1186 height 469
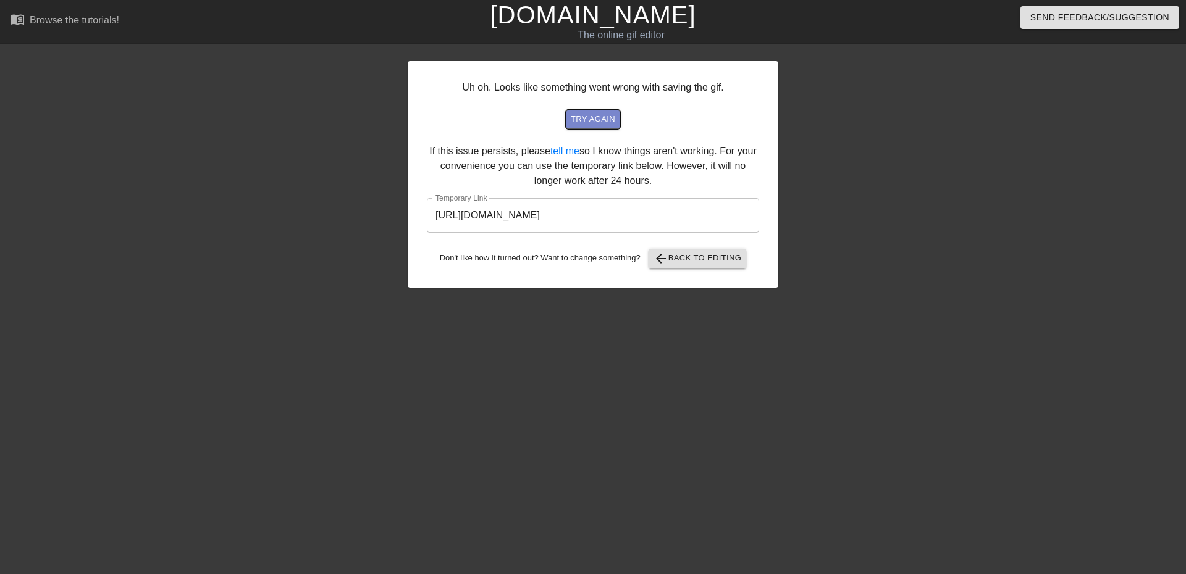
click at [595, 119] on span "try again" at bounding box center [593, 119] width 44 height 14
